Goal: Transaction & Acquisition: Purchase product/service

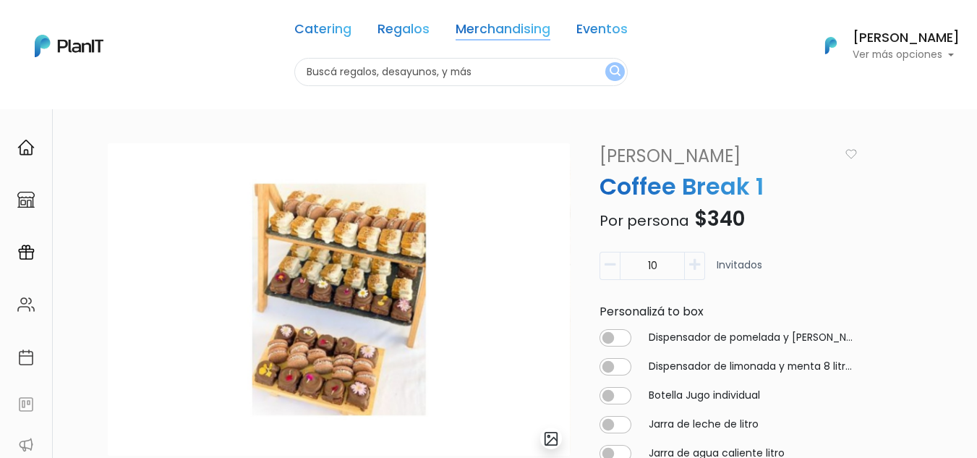
click at [464, 24] on link "Merchandising" at bounding box center [503, 31] width 95 height 17
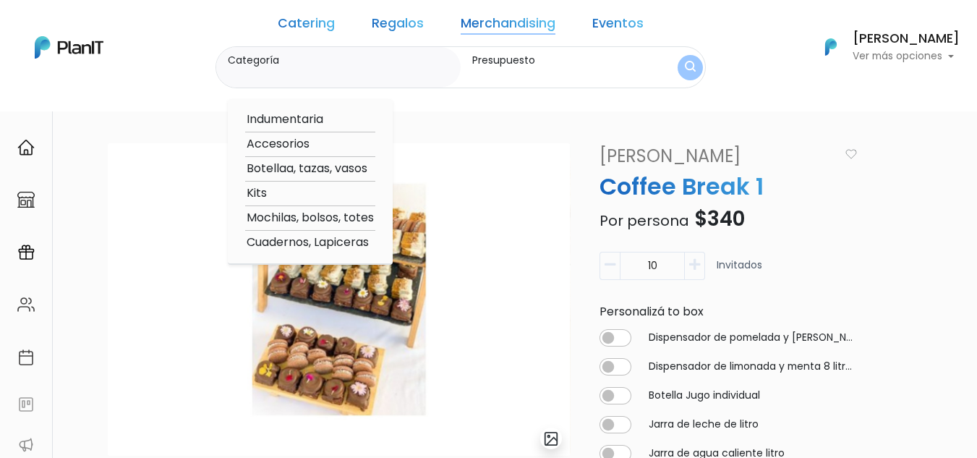
click at [303, 146] on option "Accesorios" at bounding box center [310, 144] width 130 height 18
type input "Accesorios"
type input "$0 - $1000"
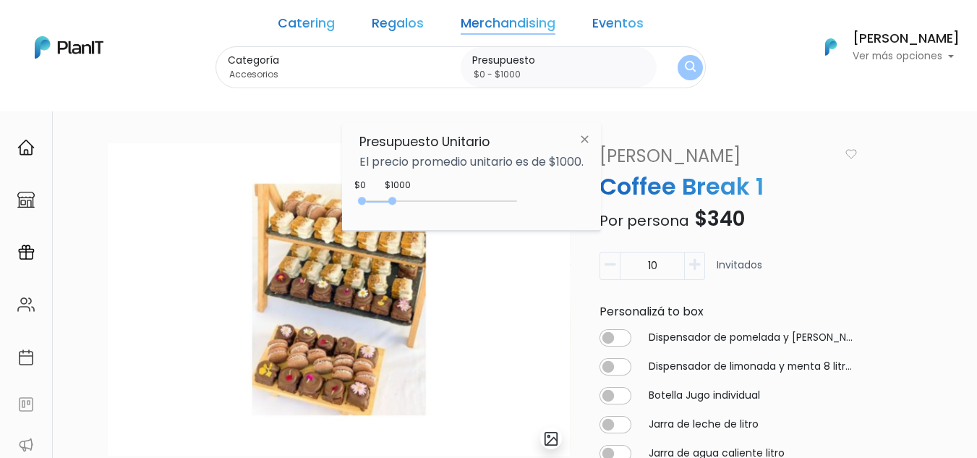
click at [725, 59] on div "Catering Regalos Merchandising Eventos Catering Regalos Merchandising Eventos C…" at bounding box center [488, 47] width 977 height 82
click at [715, 111] on nav "Catering Regalos Merchandising Eventos Catering Regalos Merchandising Eventos C…" at bounding box center [488, 55] width 977 height 111
click at [514, 26] on link "Merchandising" at bounding box center [508, 25] width 95 height 17
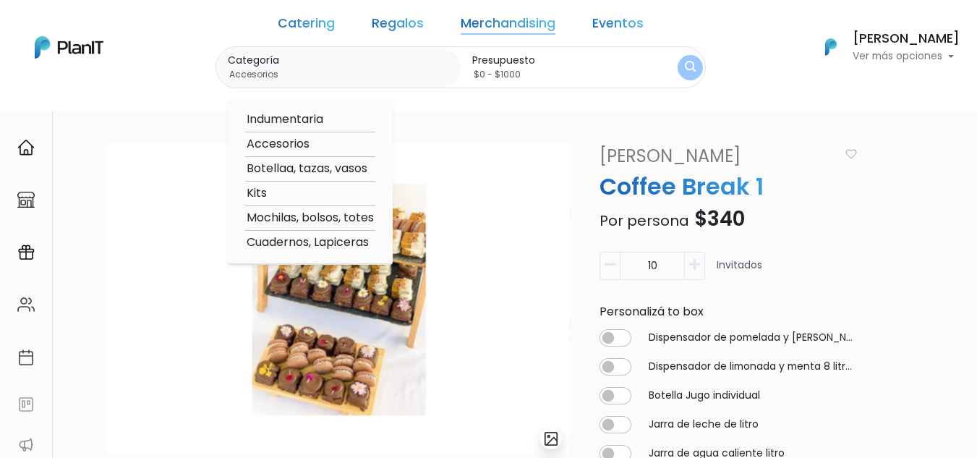
click at [291, 188] on option "Kits" at bounding box center [310, 193] width 130 height 18
type input "Kits"
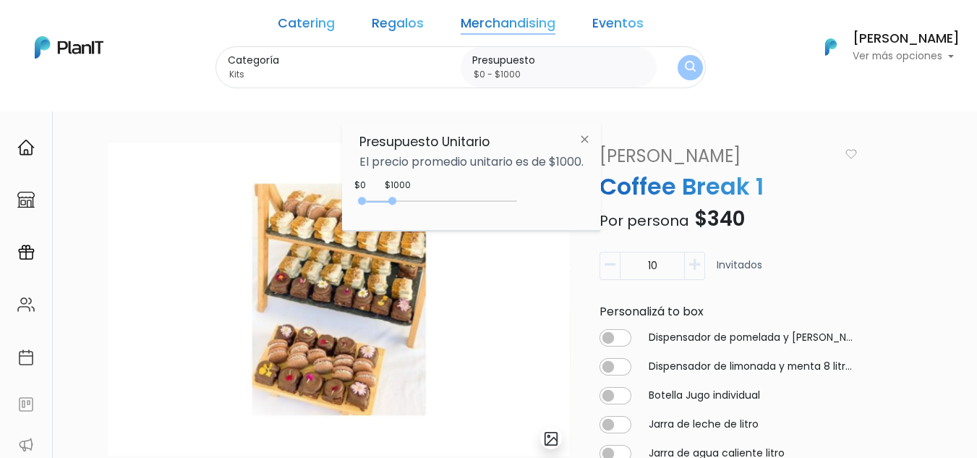
click at [678, 72] on button "submit" at bounding box center [690, 67] width 25 height 25
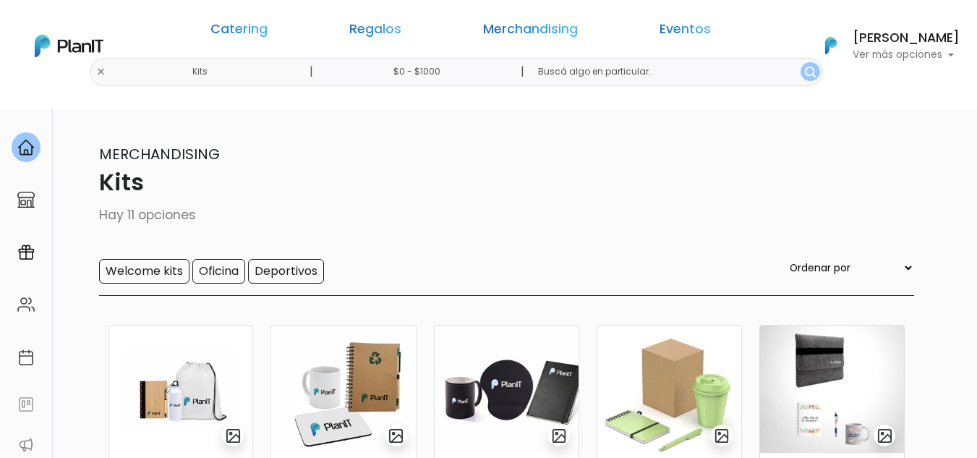
click at [442, 67] on input "$0 - $1000" at bounding box center [419, 72] width 220 height 28
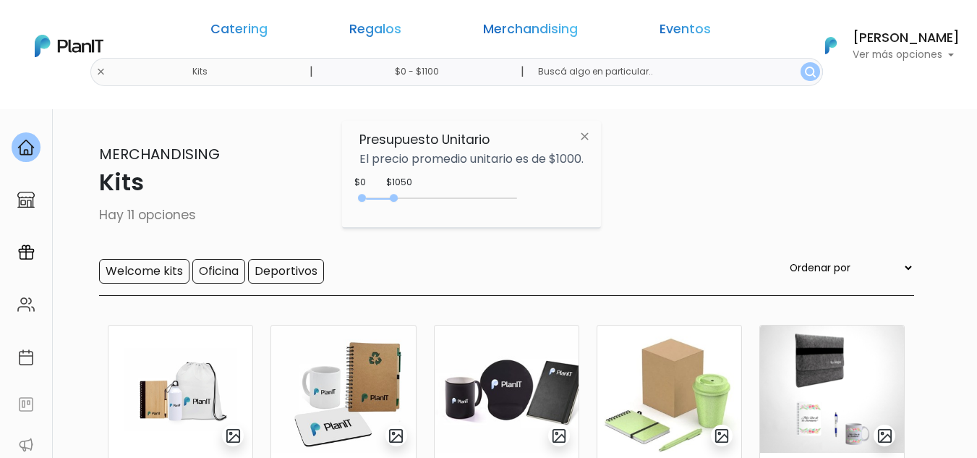
click at [398, 197] on div at bounding box center [394, 198] width 8 height 8
type input "$0 - $1250"
click at [403, 198] on div at bounding box center [400, 198] width 8 height 8
click at [805, 69] on img "submit" at bounding box center [810, 72] width 11 height 11
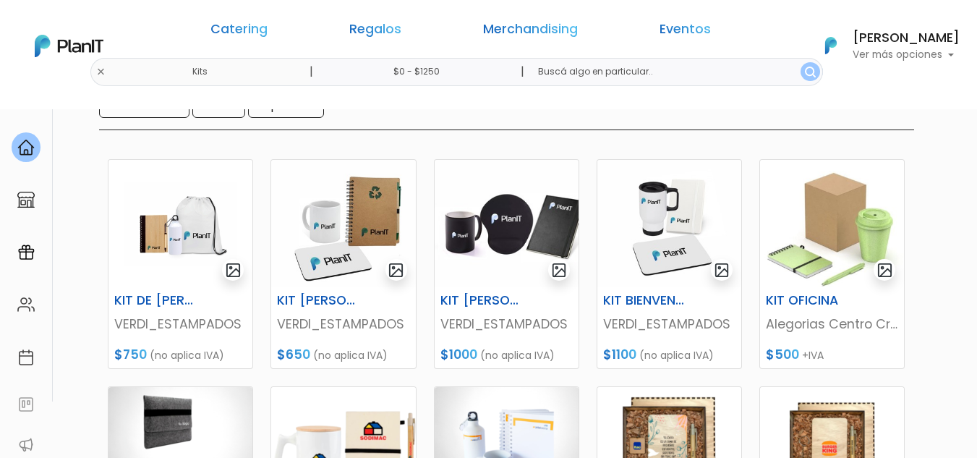
scroll to position [153, 0]
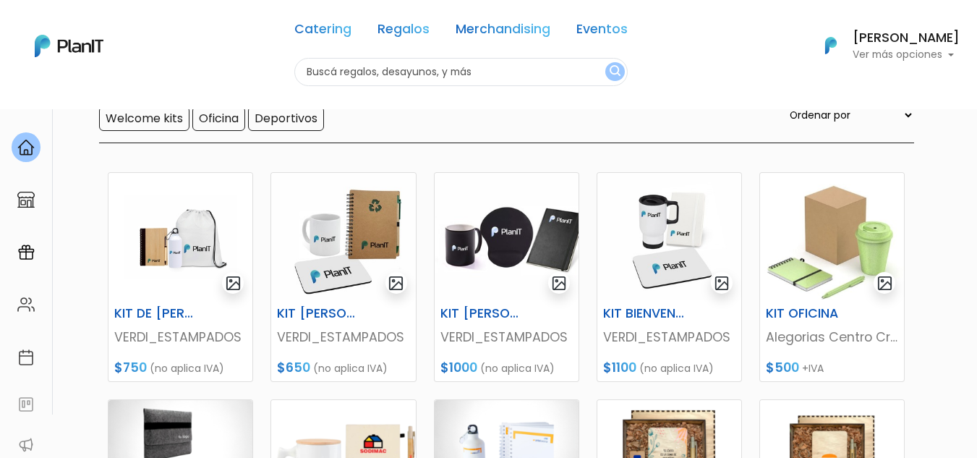
click at [217, 71] on div "Catering Regalos Merchandising Eventos Kits | $0 - $1250 | Catering Regalos Mer…" at bounding box center [488, 46] width 977 height 80
click at [339, 74] on input "text" at bounding box center [460, 72] width 333 height 28
click at [474, 26] on link "Merchandising" at bounding box center [503, 31] width 95 height 17
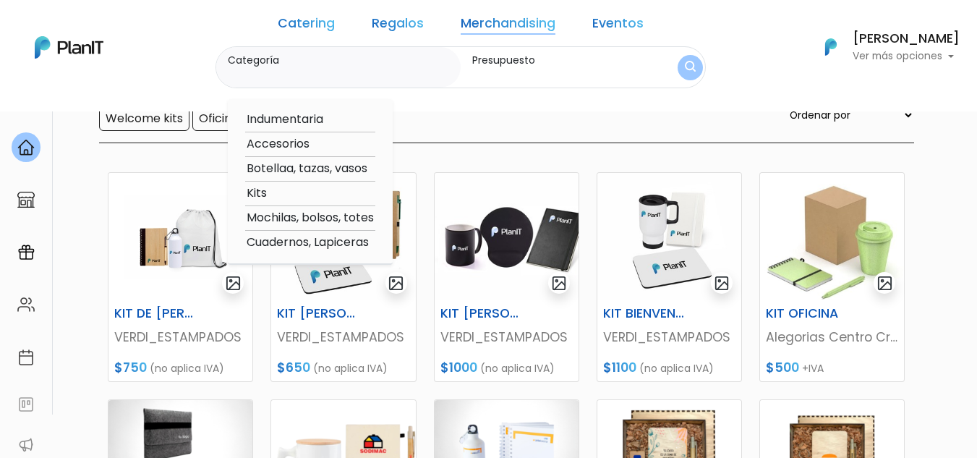
click at [300, 143] on option "Accesorios" at bounding box center [310, 144] width 130 height 18
type input "Accesorios"
type input "$0 - $1250"
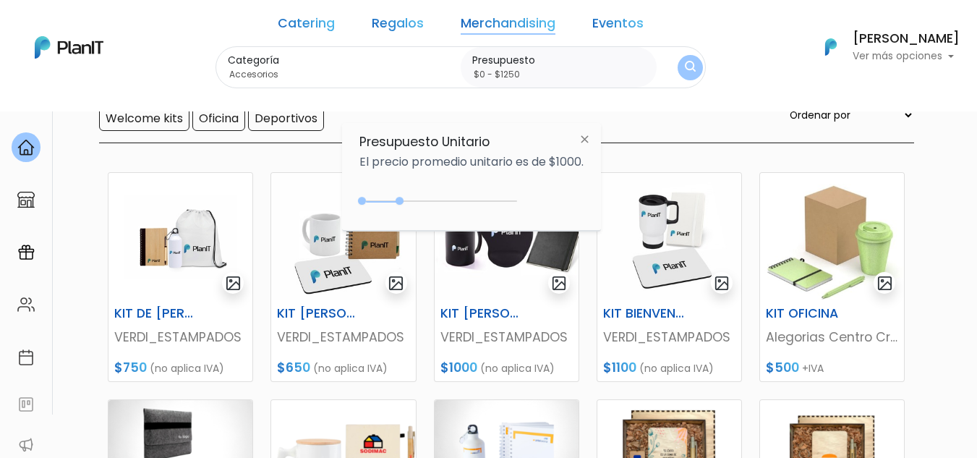
click at [685, 67] on img "submit" at bounding box center [690, 68] width 11 height 14
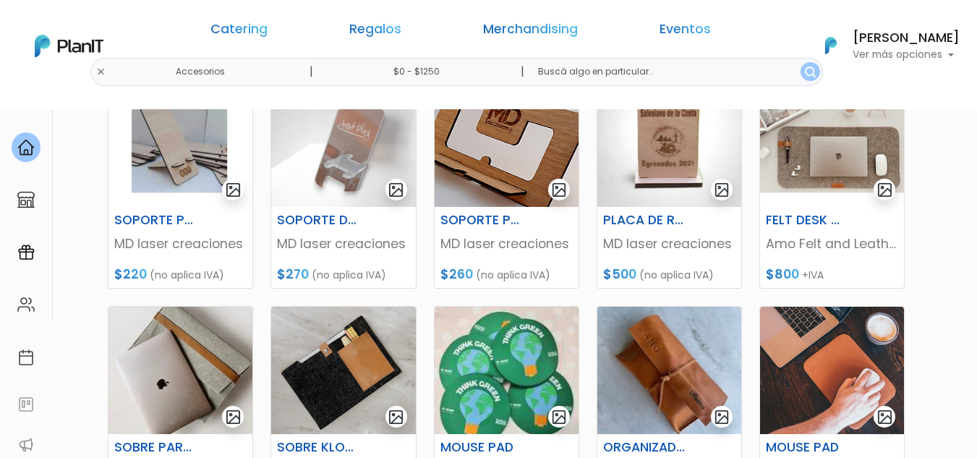
scroll to position [225, 0]
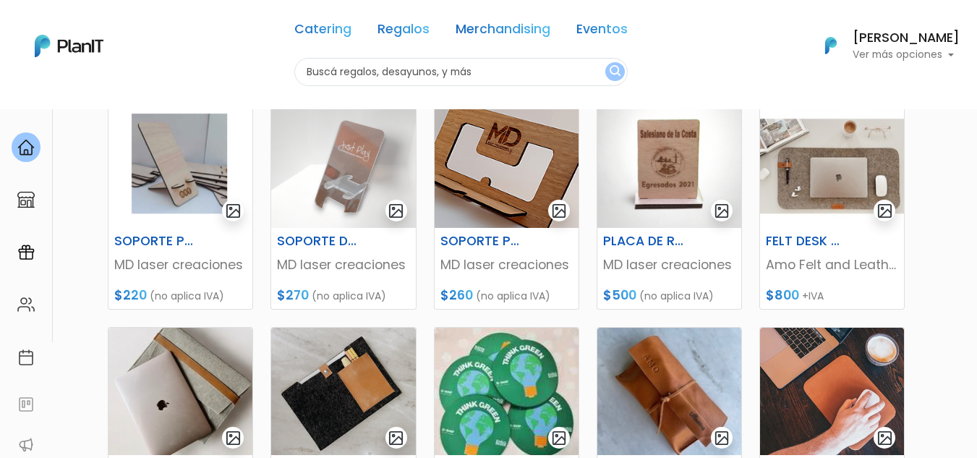
click at [221, 72] on div "Catering Regalos Merchandising Eventos Accesorios | $0 - $1250 | Catering Regal…" at bounding box center [488, 46] width 977 height 80
click at [314, 74] on input "text" at bounding box center [460, 72] width 333 height 28
click at [505, 31] on link "Merchandising" at bounding box center [503, 31] width 95 height 17
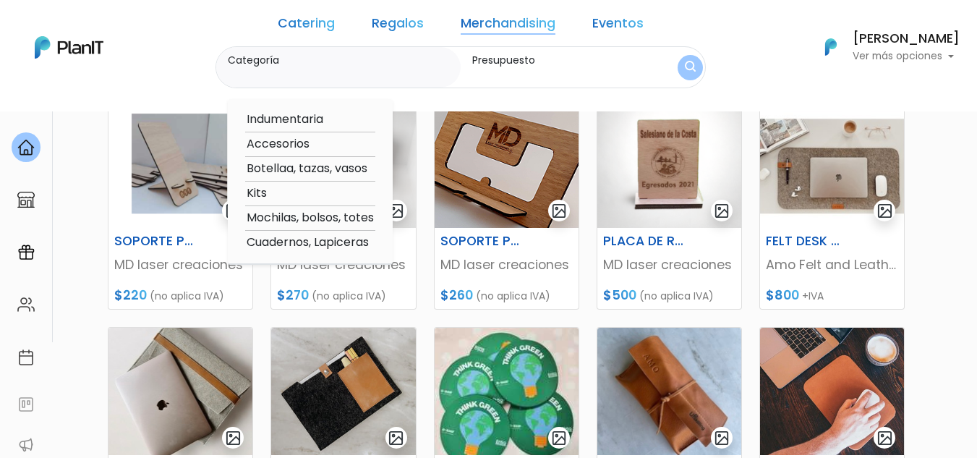
click at [312, 169] on option "Botellaa, tazas, vasos" at bounding box center [310, 169] width 130 height 18
type input "Botellaa, tazas, vasos"
type input "$0 - $1250"
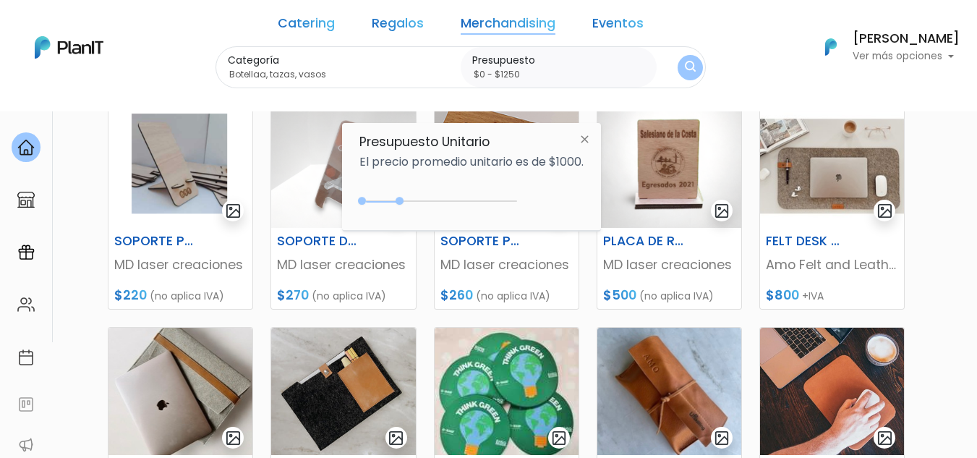
click at [685, 73] on img "submit" at bounding box center [690, 68] width 11 height 14
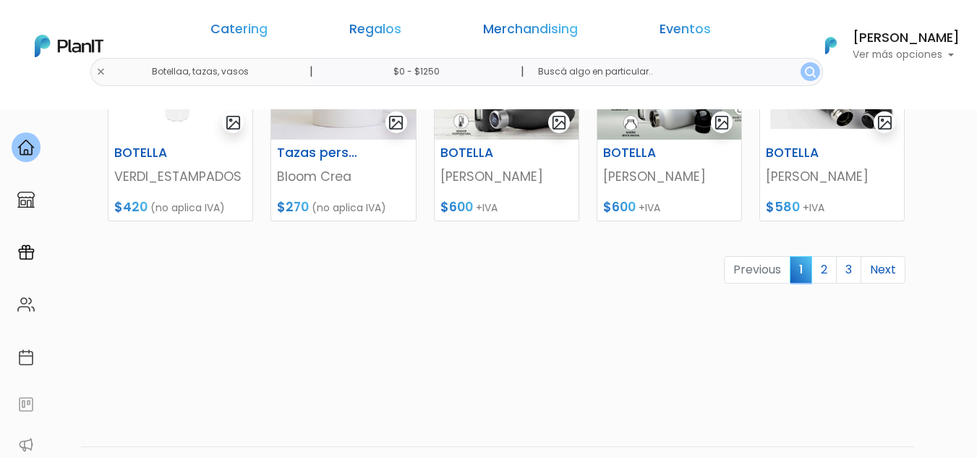
scroll to position [808, 0]
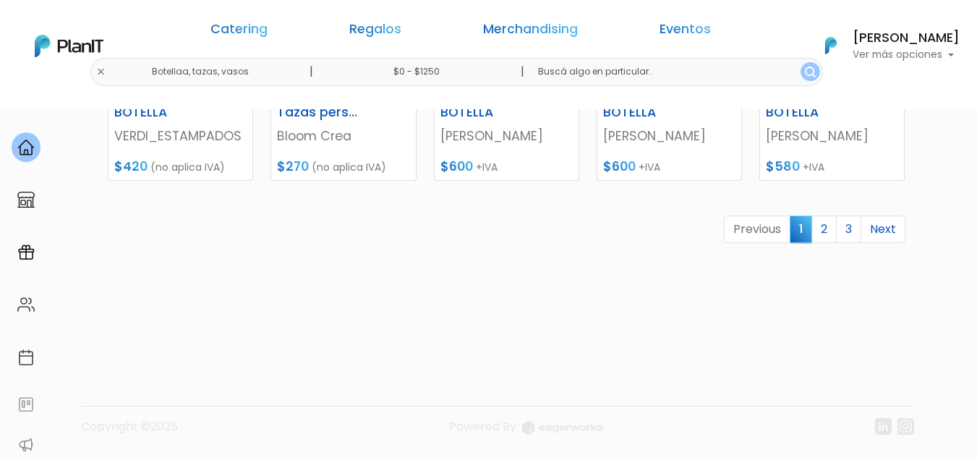
click at [893, 231] on link "Next" at bounding box center [882, 228] width 45 height 27
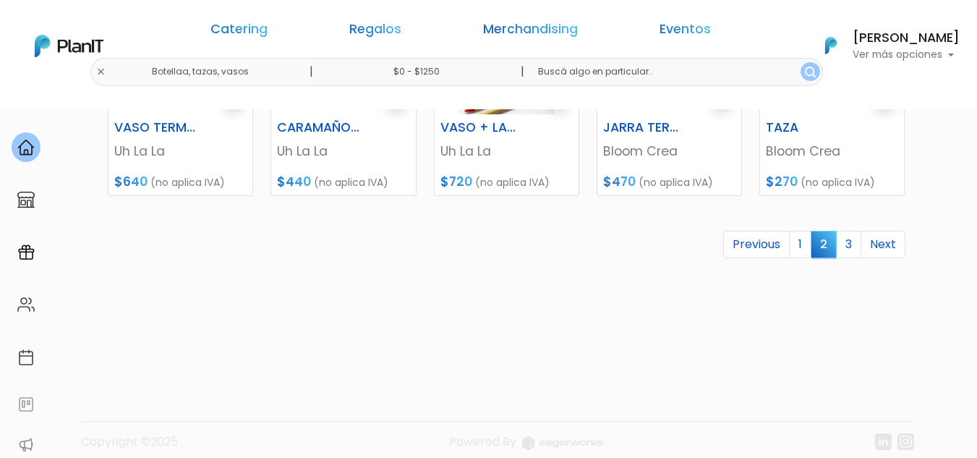
scroll to position [808, 0]
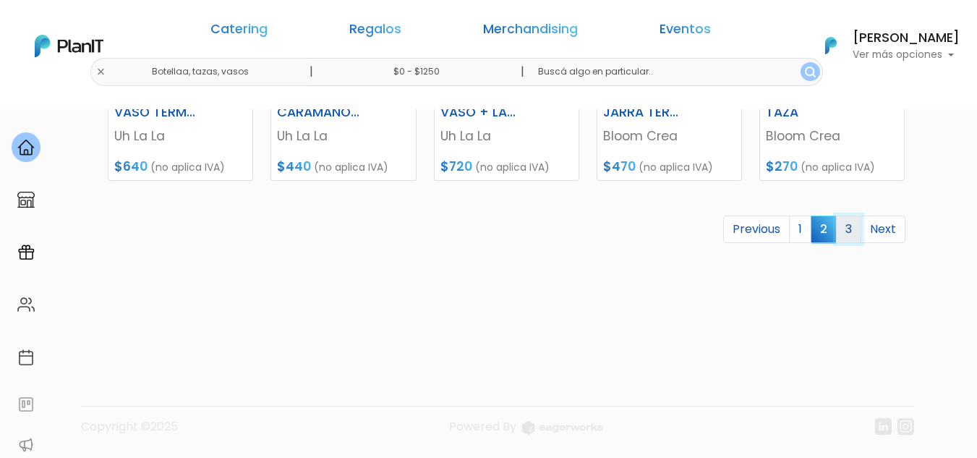
click at [853, 226] on link "3" at bounding box center [848, 228] width 25 height 27
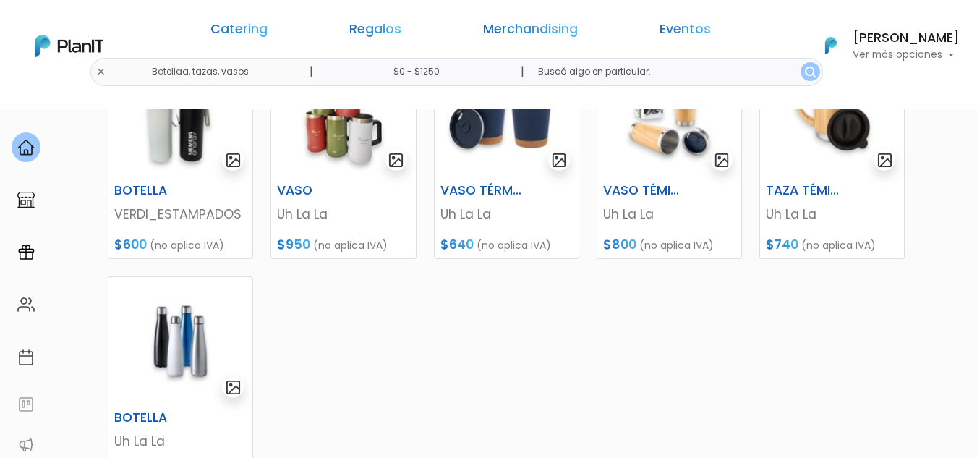
scroll to position [458, 0]
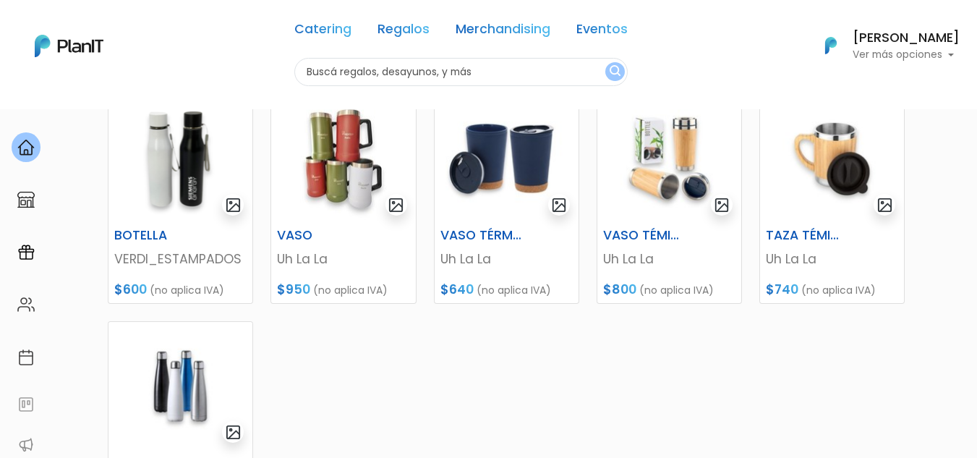
click at [217, 71] on div "Catering Regalos Merchandising Eventos Botellaa, tazas, vasos | $0 - $1250 | Ca…" at bounding box center [488, 46] width 977 height 80
click at [493, 36] on link "Merchandising" at bounding box center [503, 31] width 95 height 17
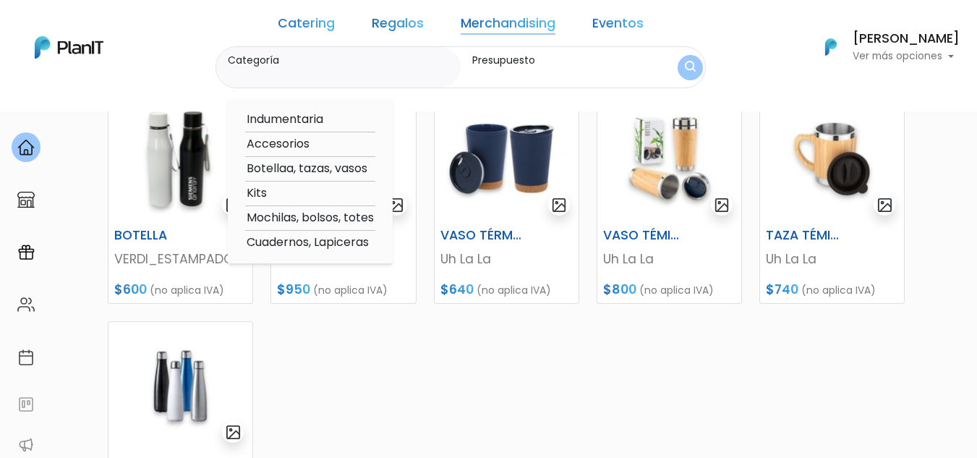
click at [294, 221] on option "Mochilas, bolsos, totes" at bounding box center [310, 218] width 130 height 18
type input "Mochilas, bolsos, totes"
type input "$0 - $1250"
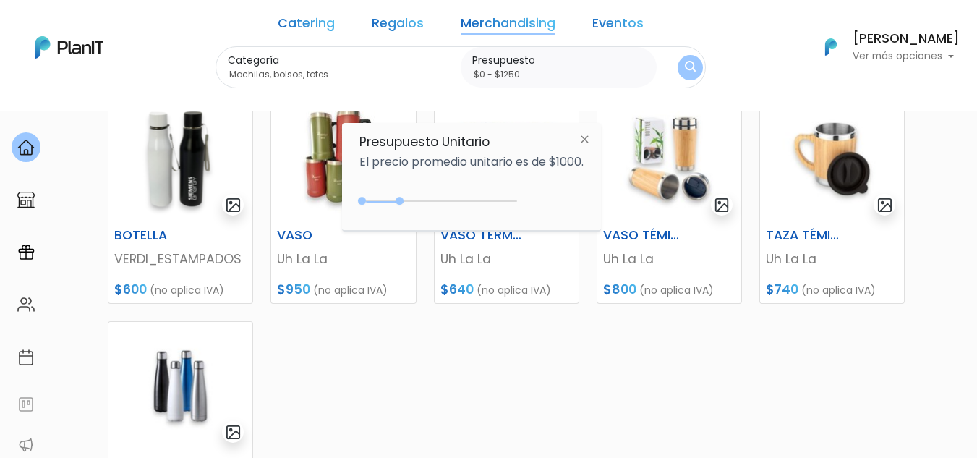
click at [678, 79] on button "submit" at bounding box center [690, 67] width 25 height 25
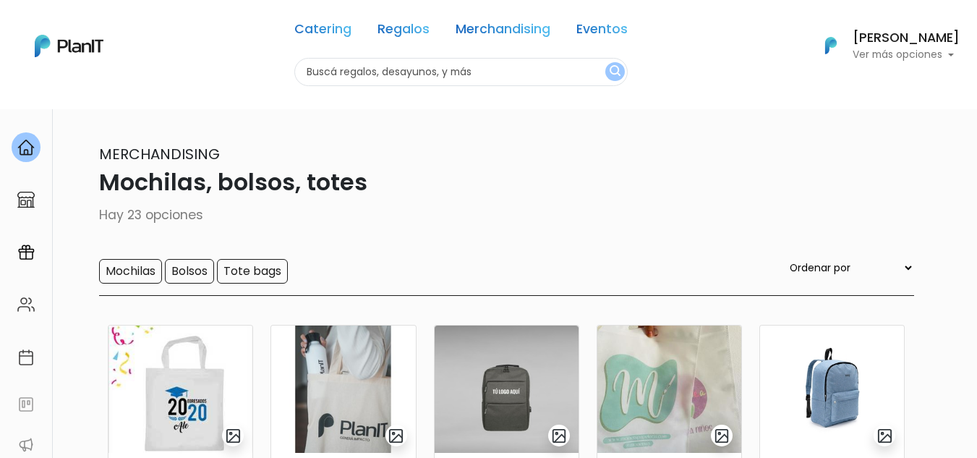
click at [215, 71] on div "Catering Regalos Merchandising Eventos Mochilas, bolsos, totes | $0 - $1250 | C…" at bounding box center [488, 46] width 977 height 80
click at [482, 23] on link "Merchandising" at bounding box center [503, 31] width 95 height 17
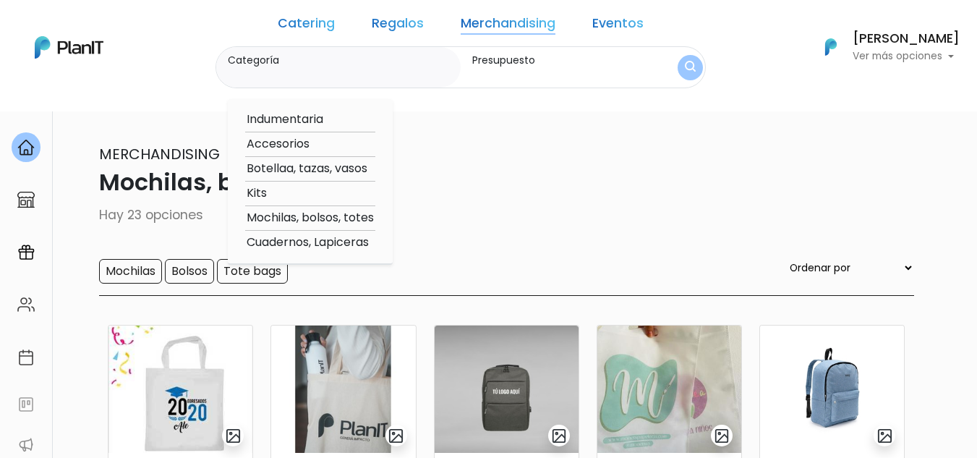
click at [289, 187] on option "Kits" at bounding box center [310, 193] width 130 height 18
type input "Kits"
type input "$0 - $1250"
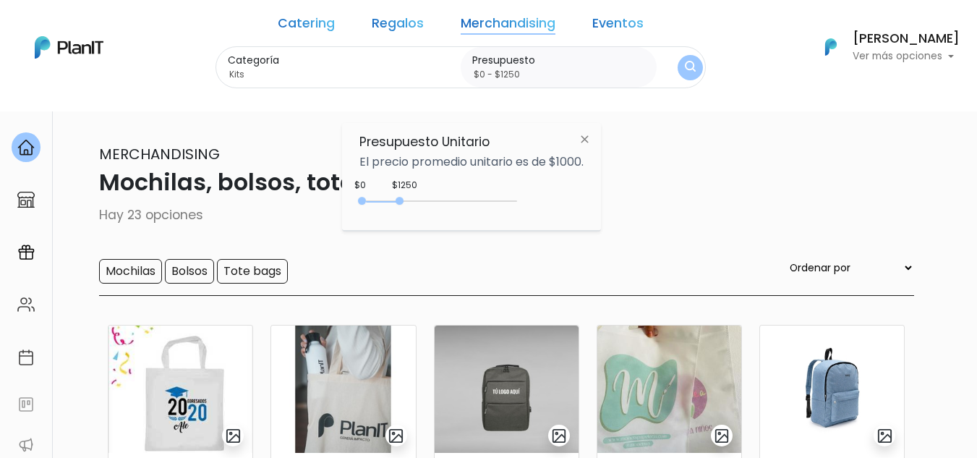
click at [426, 195] on div "0 : 1250 0 1250 0,1250" at bounding box center [441, 203] width 152 height 17
click at [421, 204] on div "0 : 1850 0 1850" at bounding box center [441, 204] width 152 height 14
click at [685, 73] on img "submit" at bounding box center [690, 68] width 11 height 14
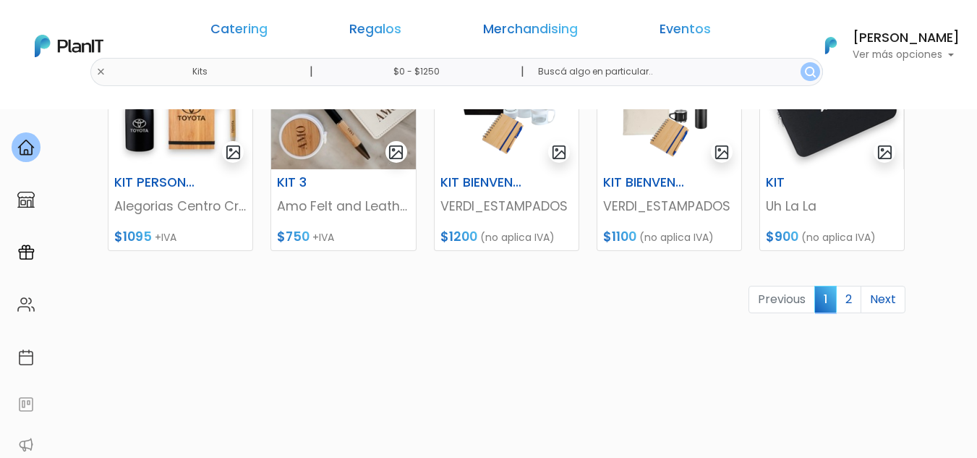
scroll to position [742, 0]
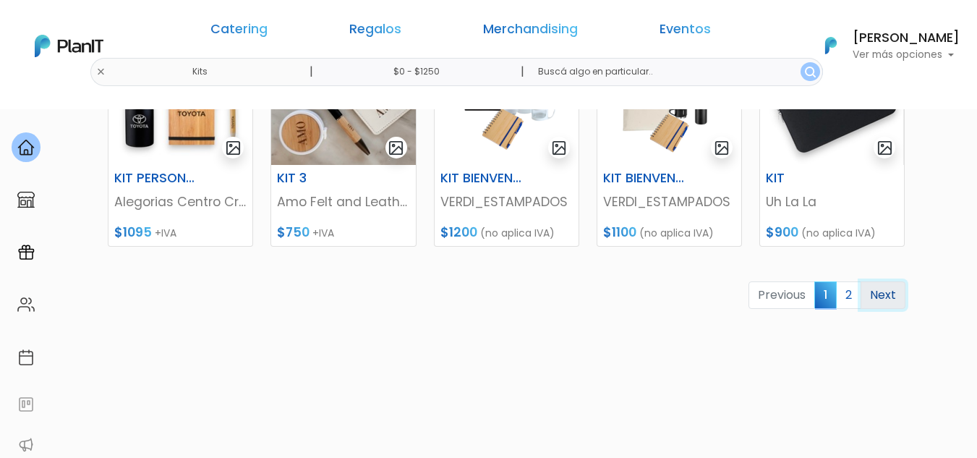
click at [889, 294] on link "Next" at bounding box center [882, 294] width 45 height 27
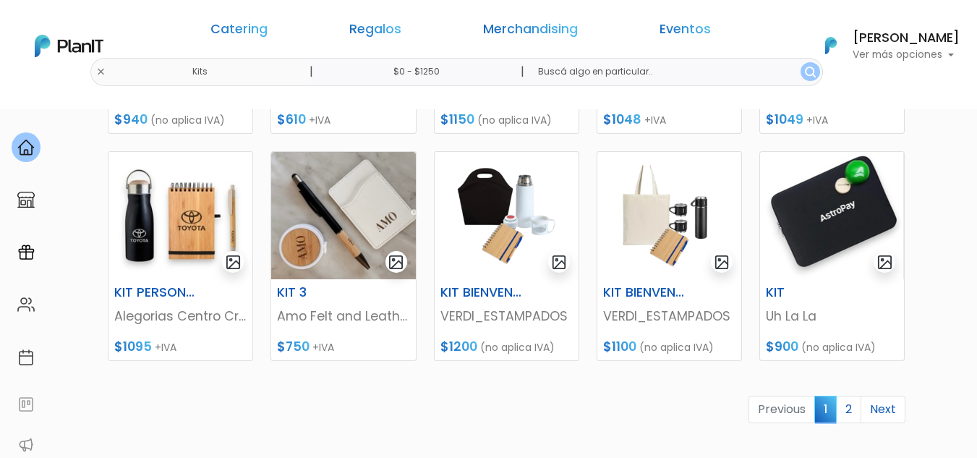
scroll to position [630, 0]
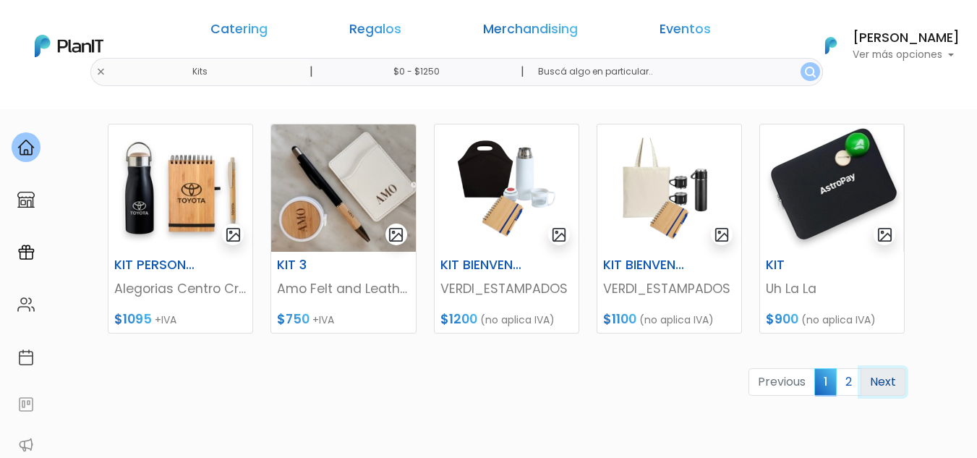
click at [883, 379] on link "Next" at bounding box center [882, 381] width 45 height 27
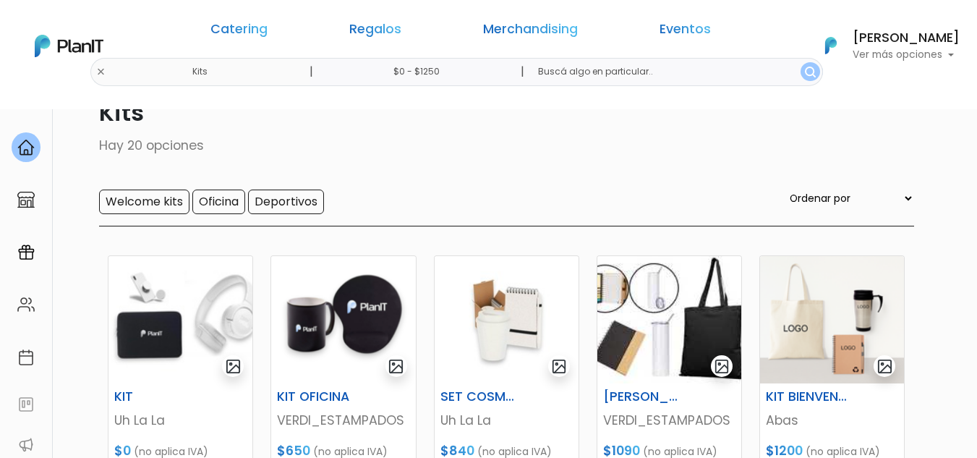
scroll to position [27, 0]
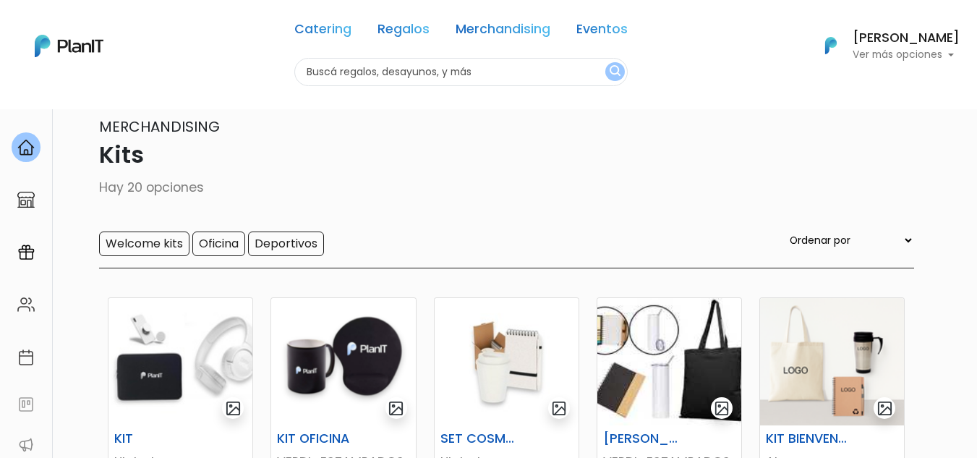
click at [218, 73] on div "Catering Regalos Merchandising Eventos Kits | $0 - $1250 | Catering Regalos Mer…" at bounding box center [488, 46] width 977 height 80
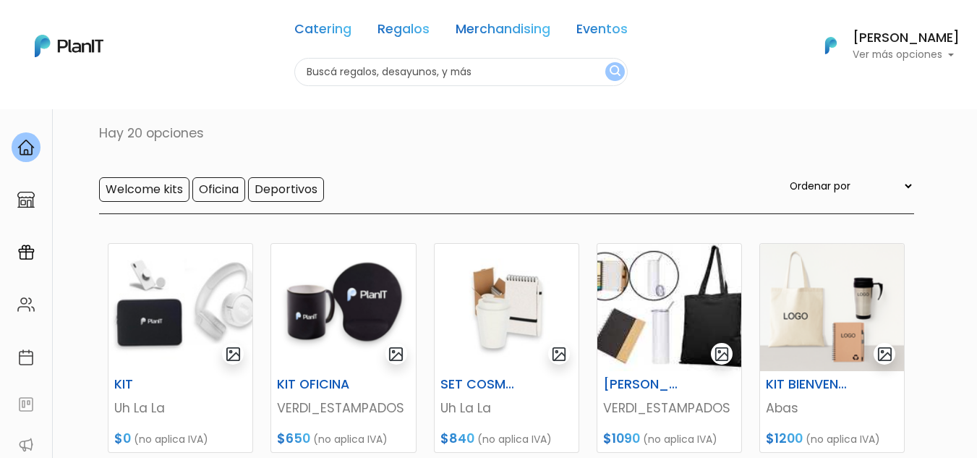
scroll to position [0, 0]
